Goal: Navigation & Orientation: Find specific page/section

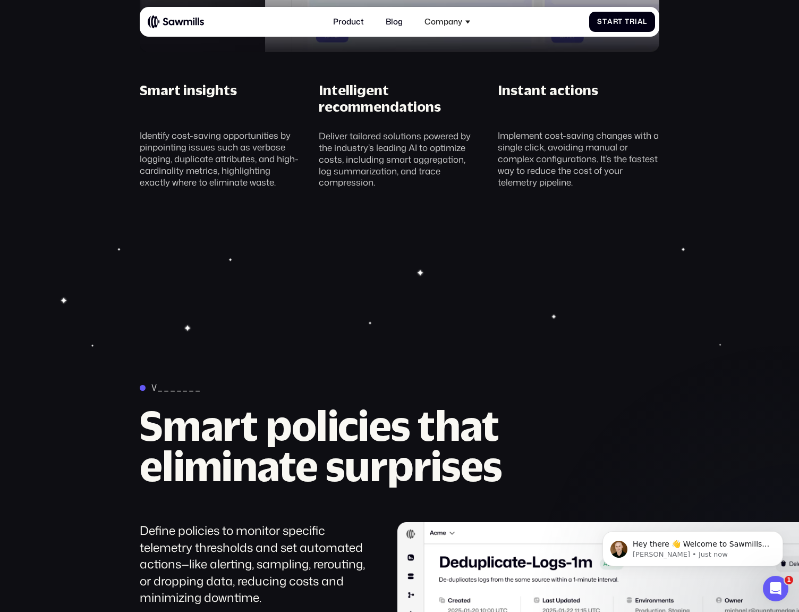
scroll to position [1192, 0]
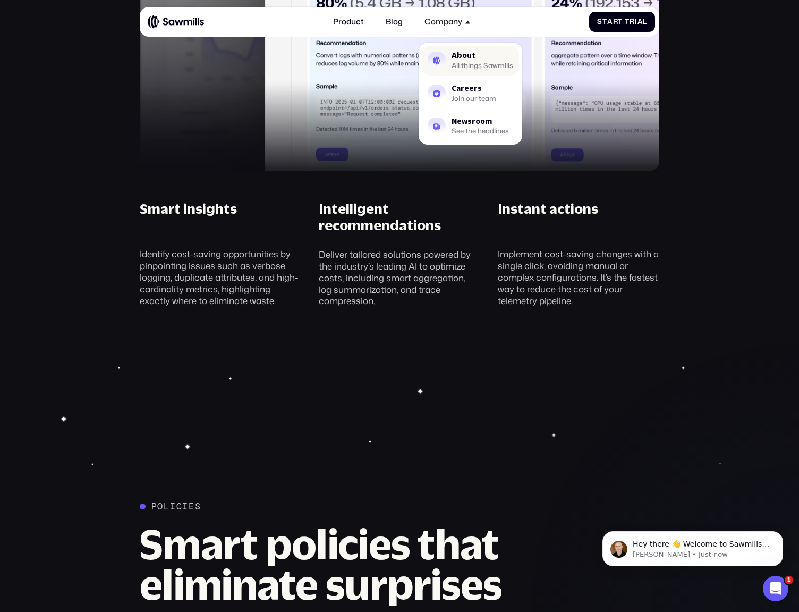
click at [470, 63] on div "All things Sawmills" at bounding box center [483, 66] width 62 height 6
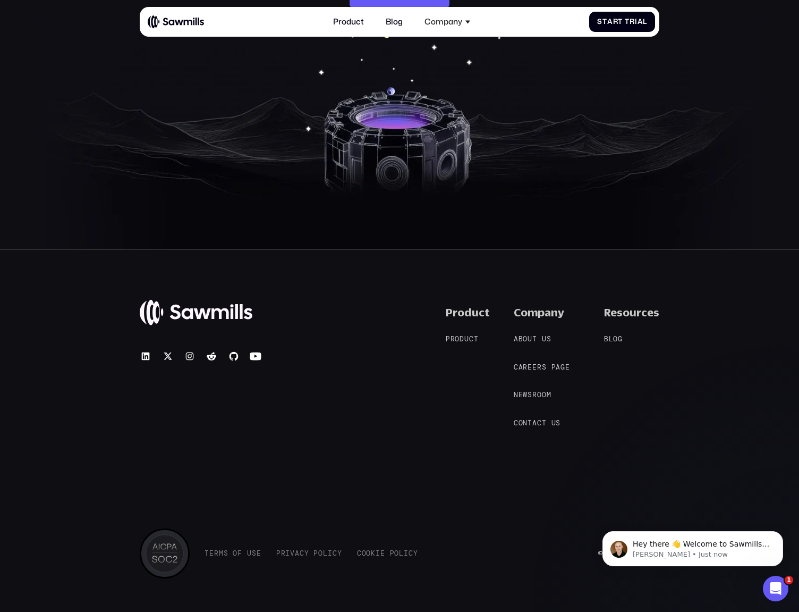
scroll to position [1698, 0]
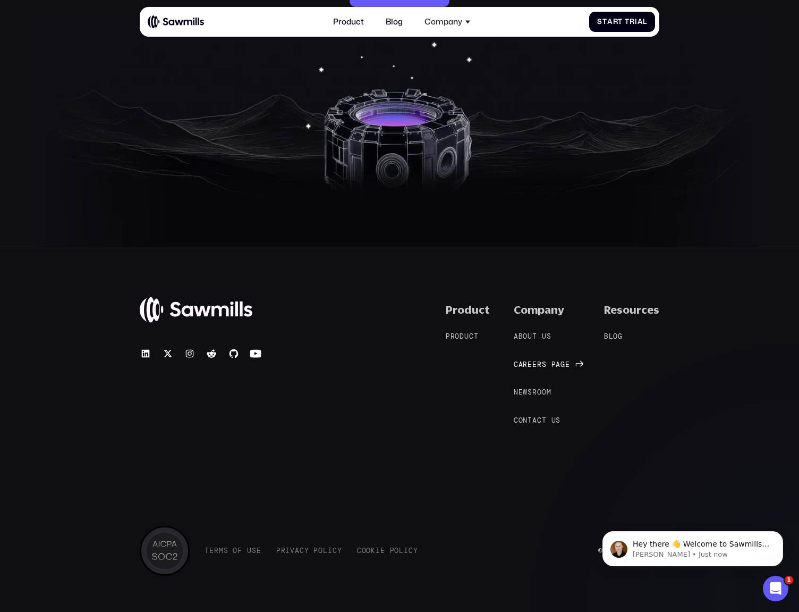
click at [537, 364] on span "e" at bounding box center [535, 364] width 5 height 9
